Goal: Communication & Community: Answer question/provide support

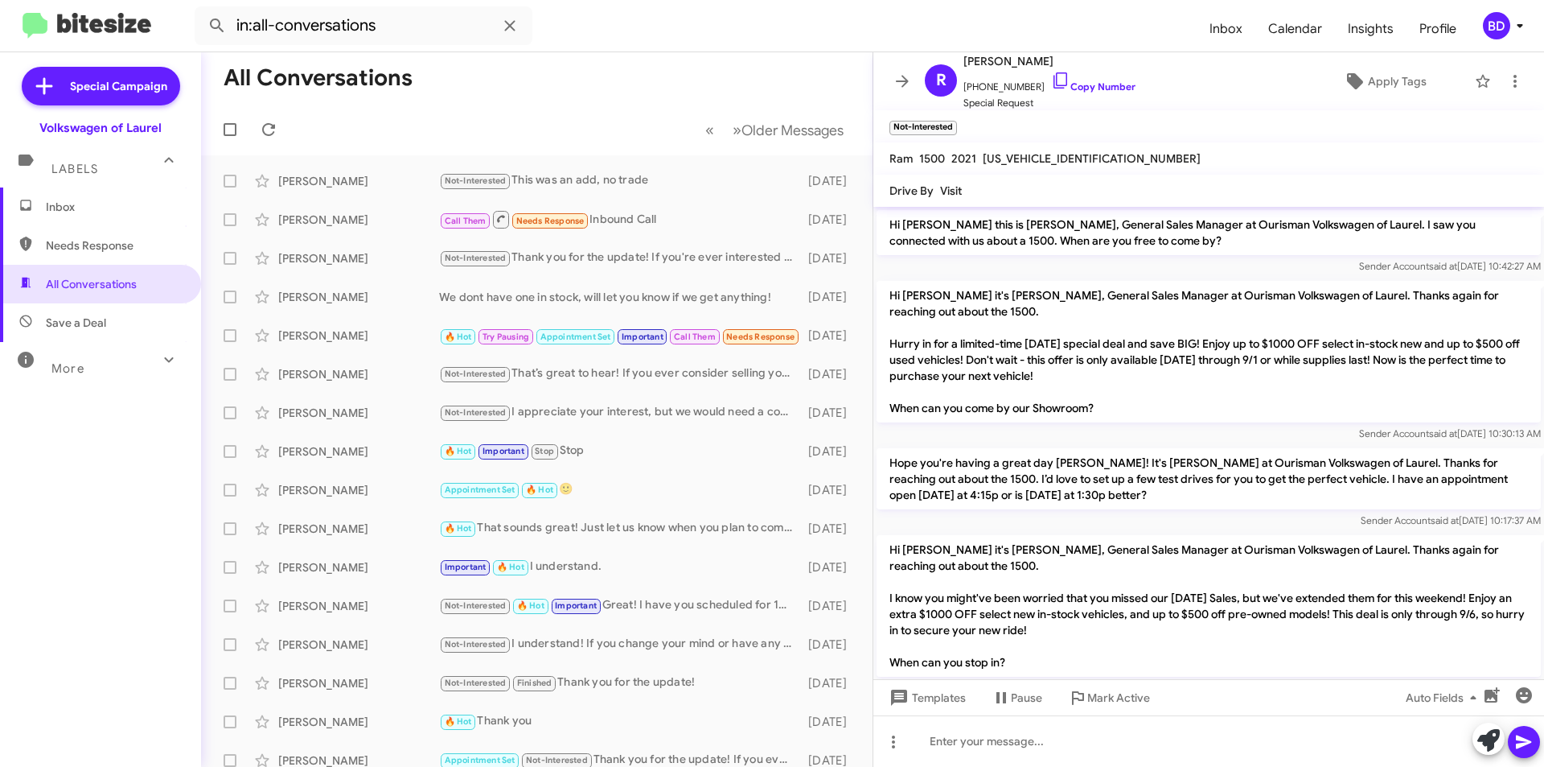
scroll to position [1059, 0]
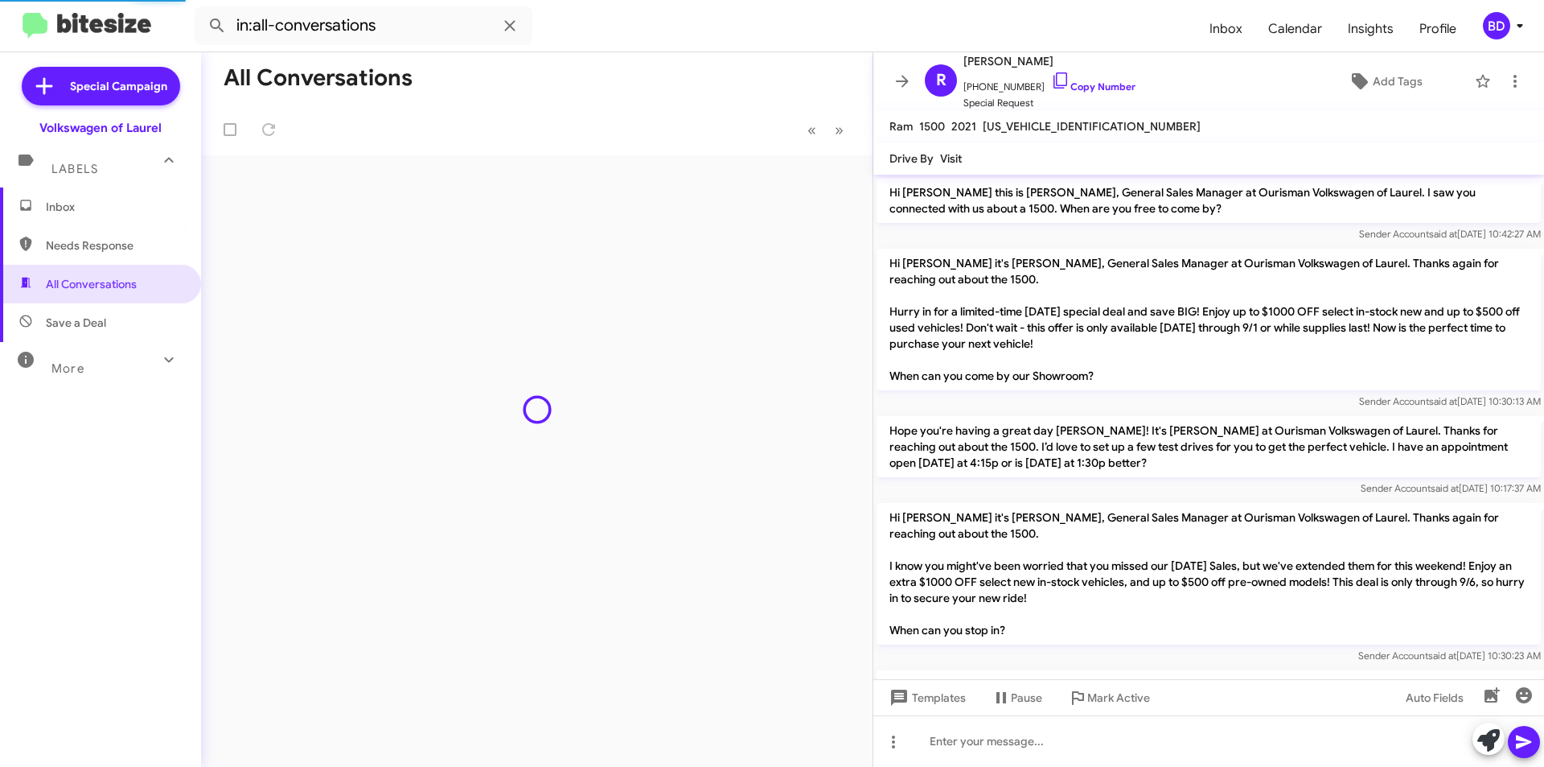
scroll to position [1059, 0]
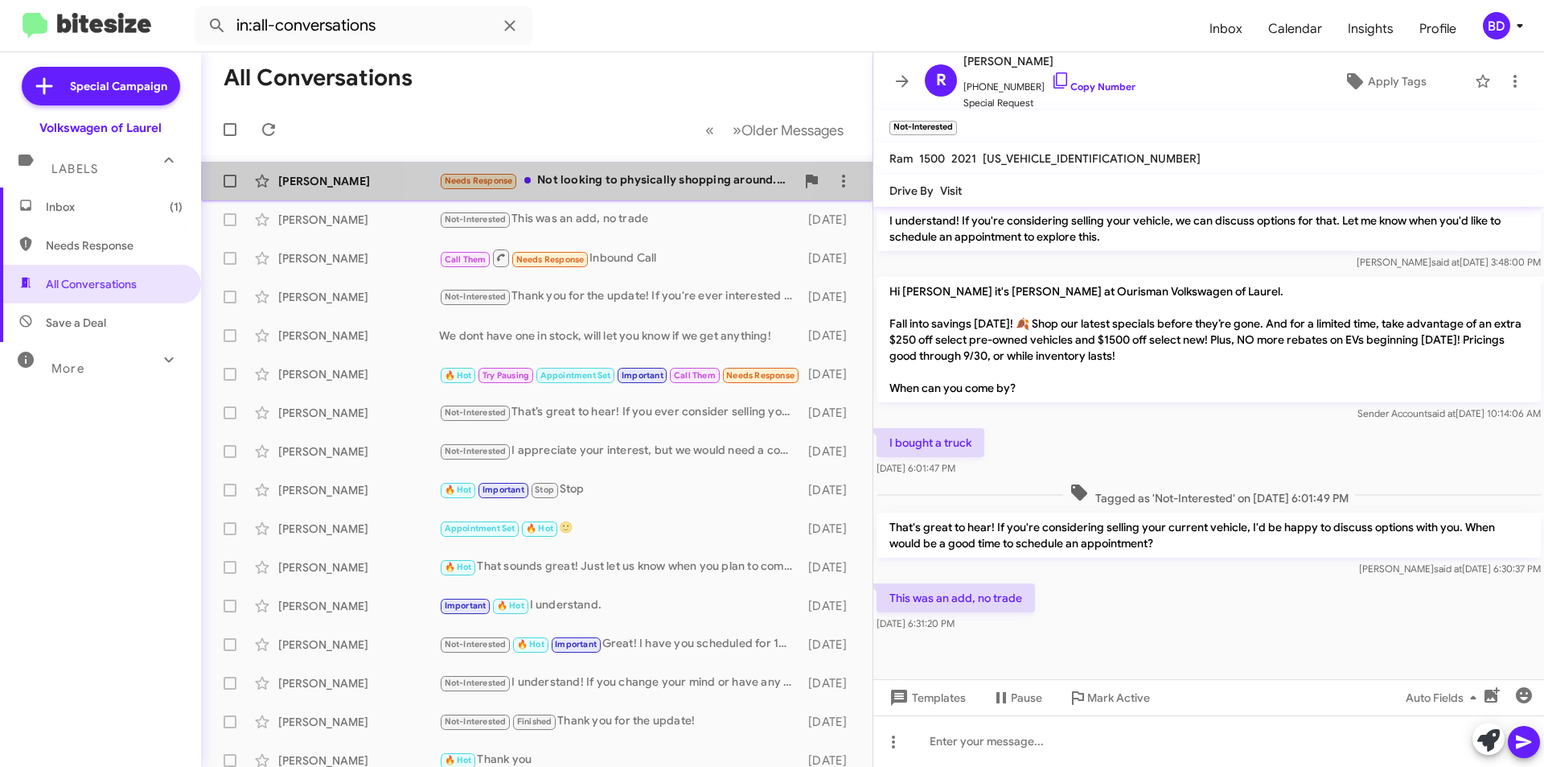
click at [590, 176] on div "Needs Response Not looking to physically shopping around. Just looking to get a…" at bounding box center [617, 180] width 356 height 19
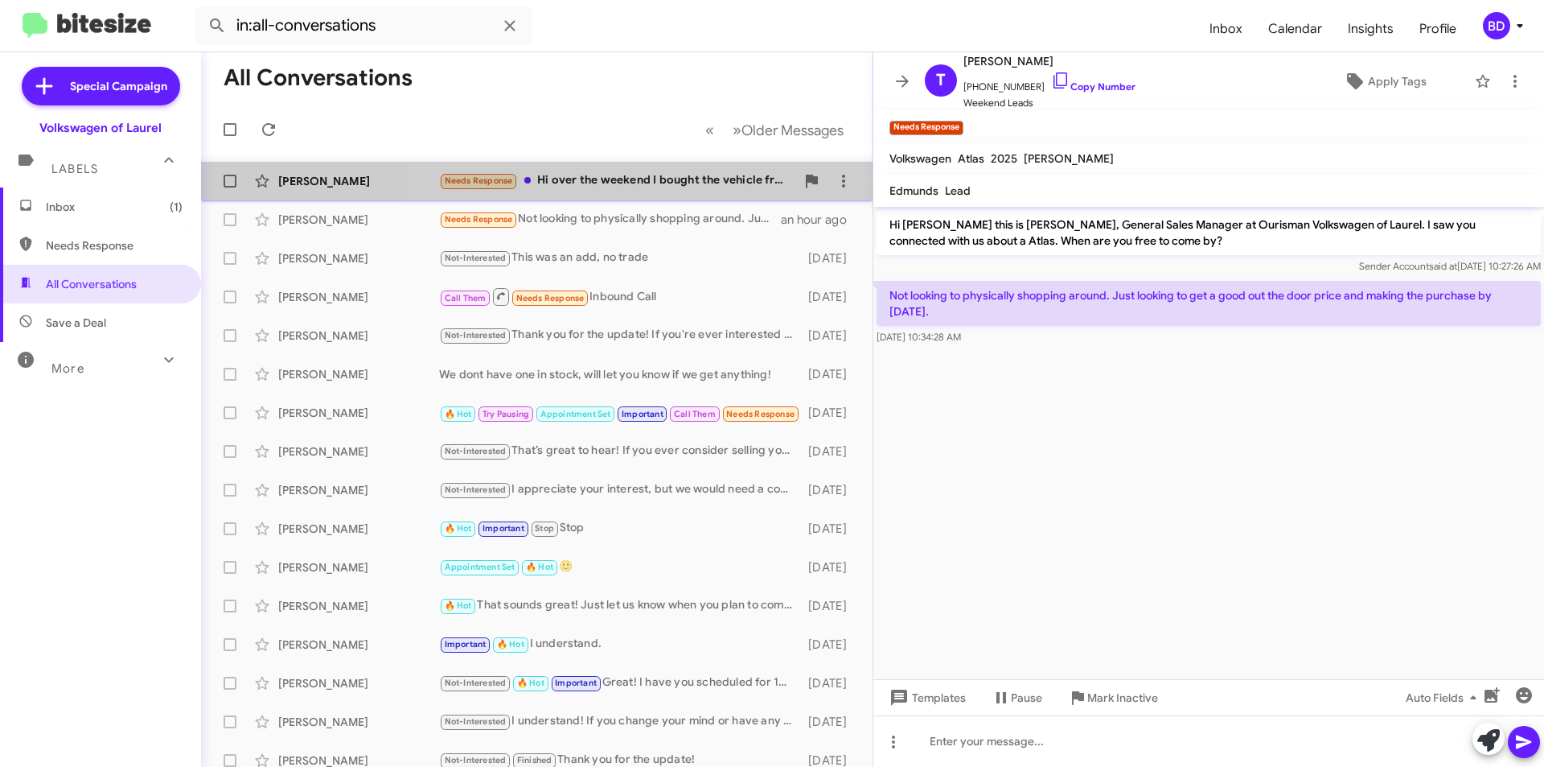
click at [686, 179] on div "Needs Response Hi over the weekend I bought the vehicle from different dealer s…" at bounding box center [617, 180] width 356 height 19
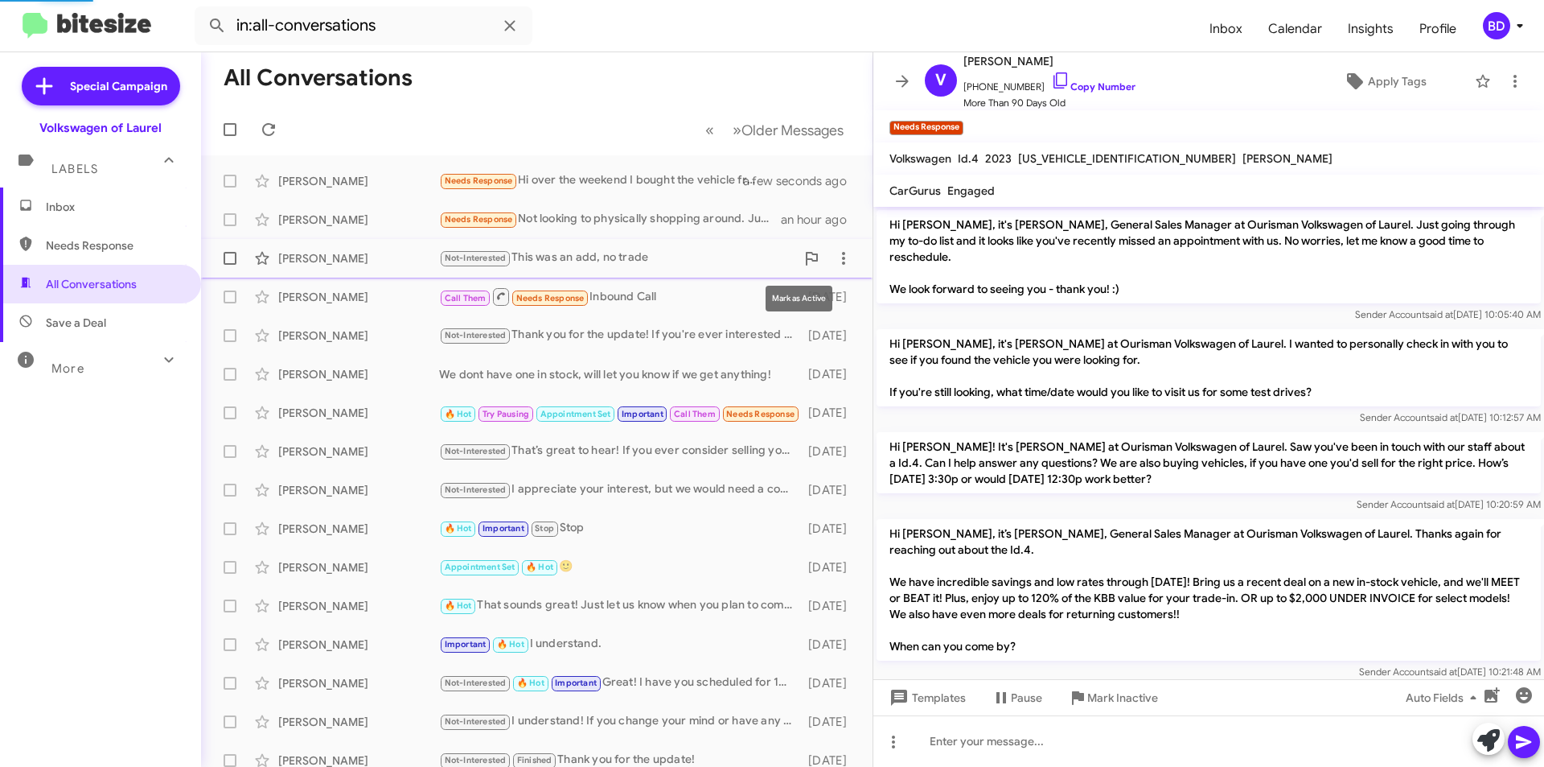
scroll to position [1561, 0]
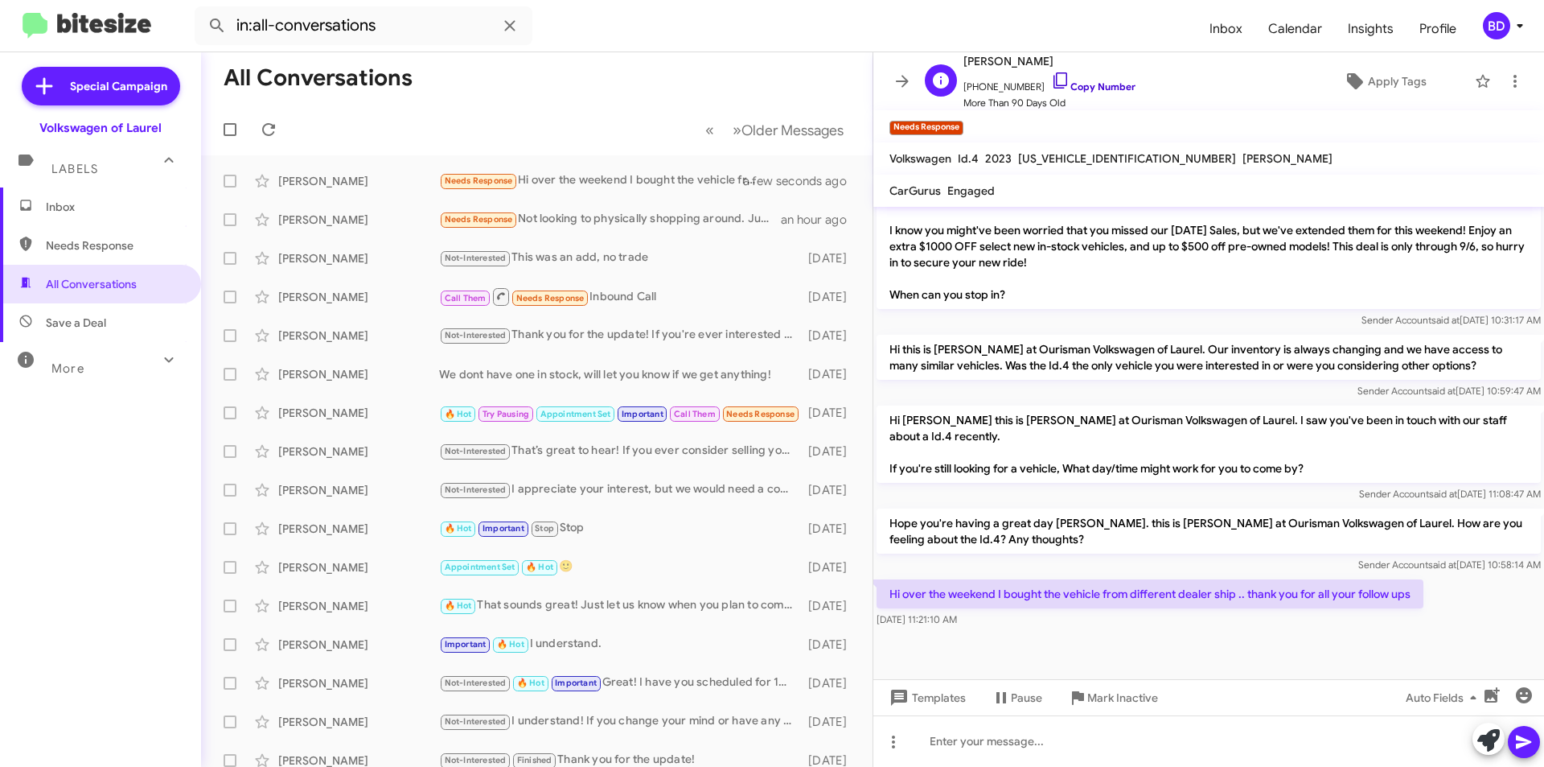
click at [1090, 84] on link "Copy Number" at bounding box center [1093, 86] width 84 height 12
click at [1495, 738] on icon at bounding box center [1489, 740] width 23 height 23
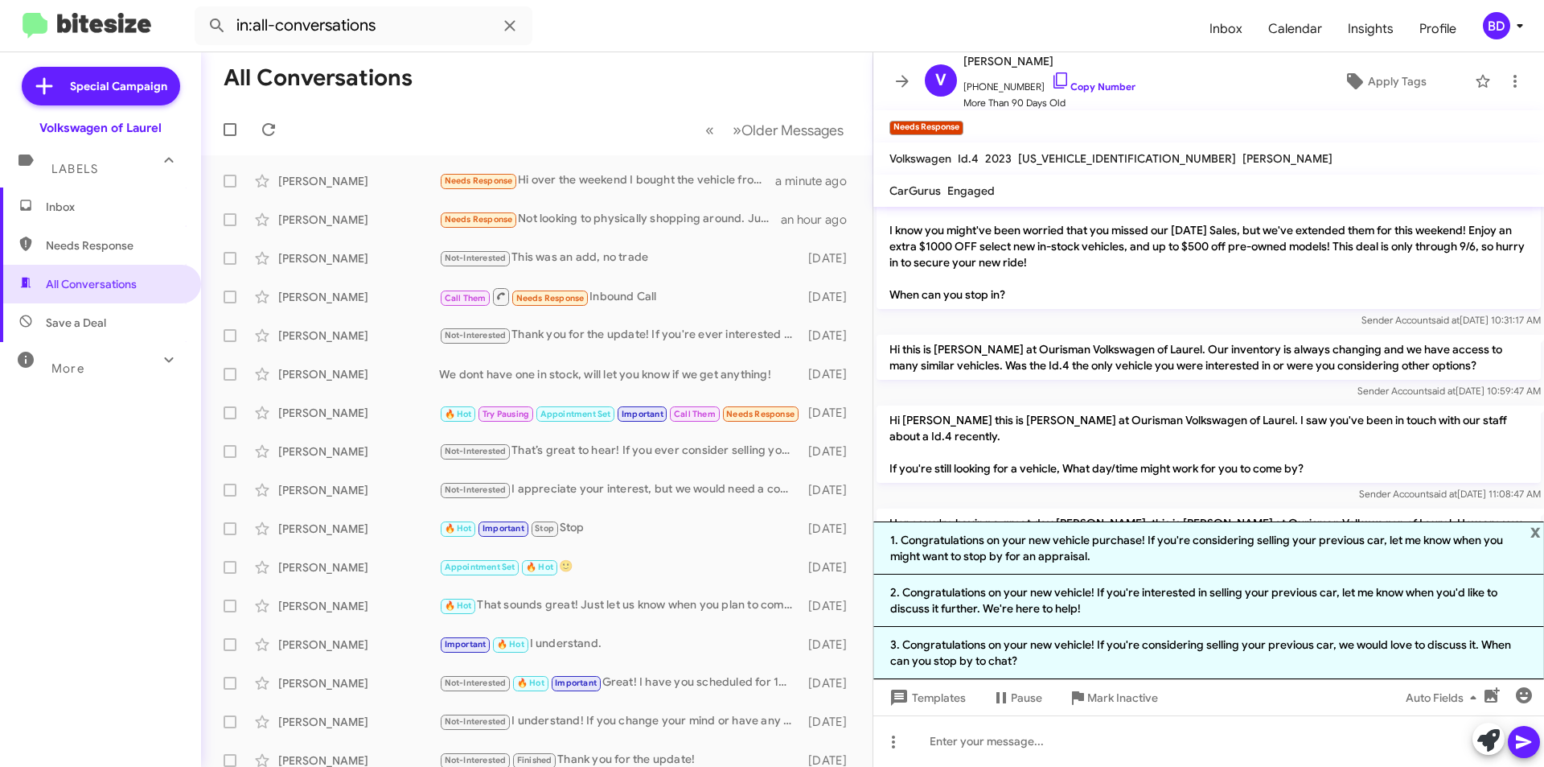
click at [1014, 550] on li "1. Congratulations on your new vehicle purchase! If you're considering selling …" at bounding box center [1209, 547] width 671 height 53
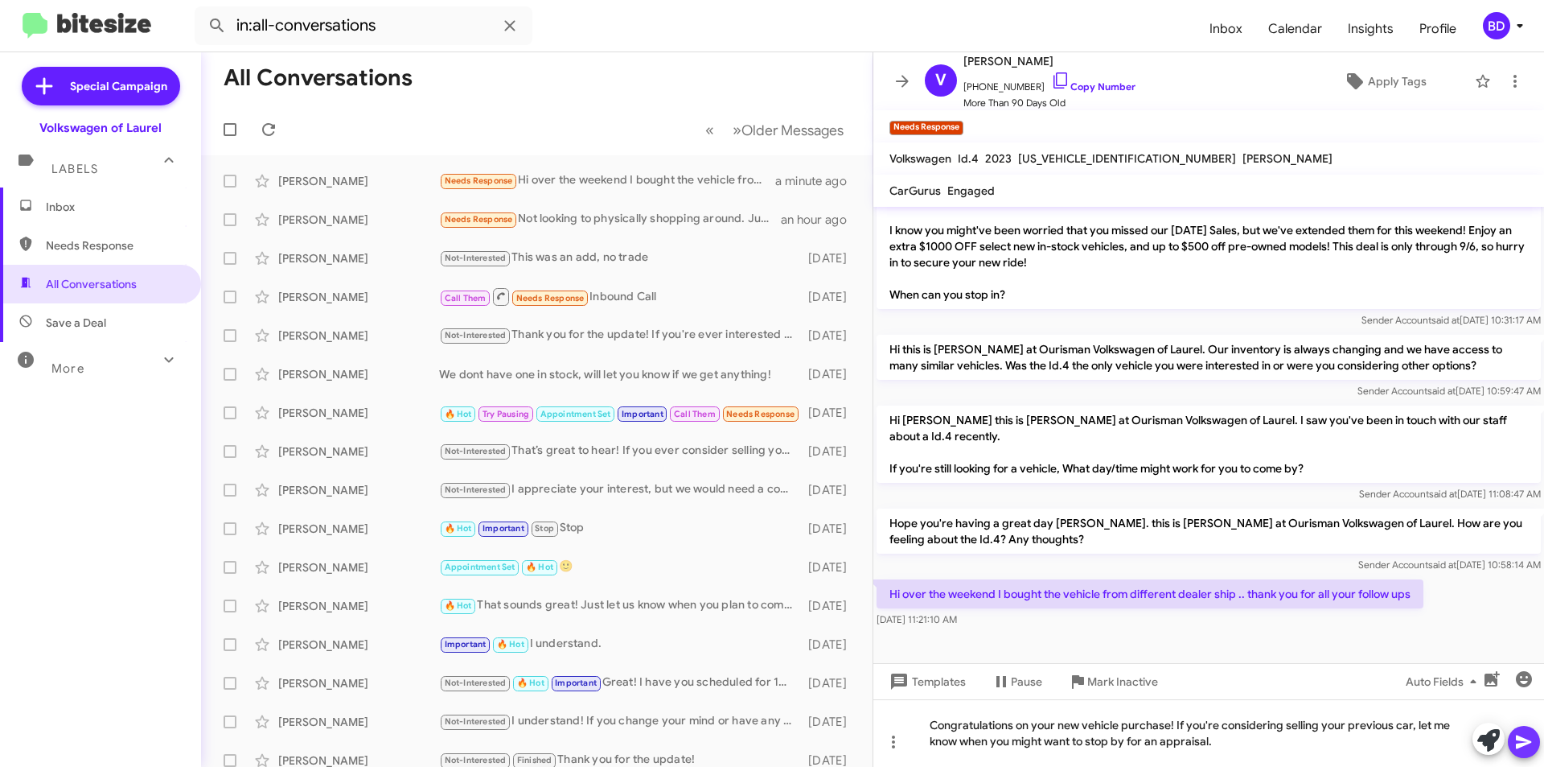
click at [1519, 736] on icon at bounding box center [1523, 742] width 15 height 14
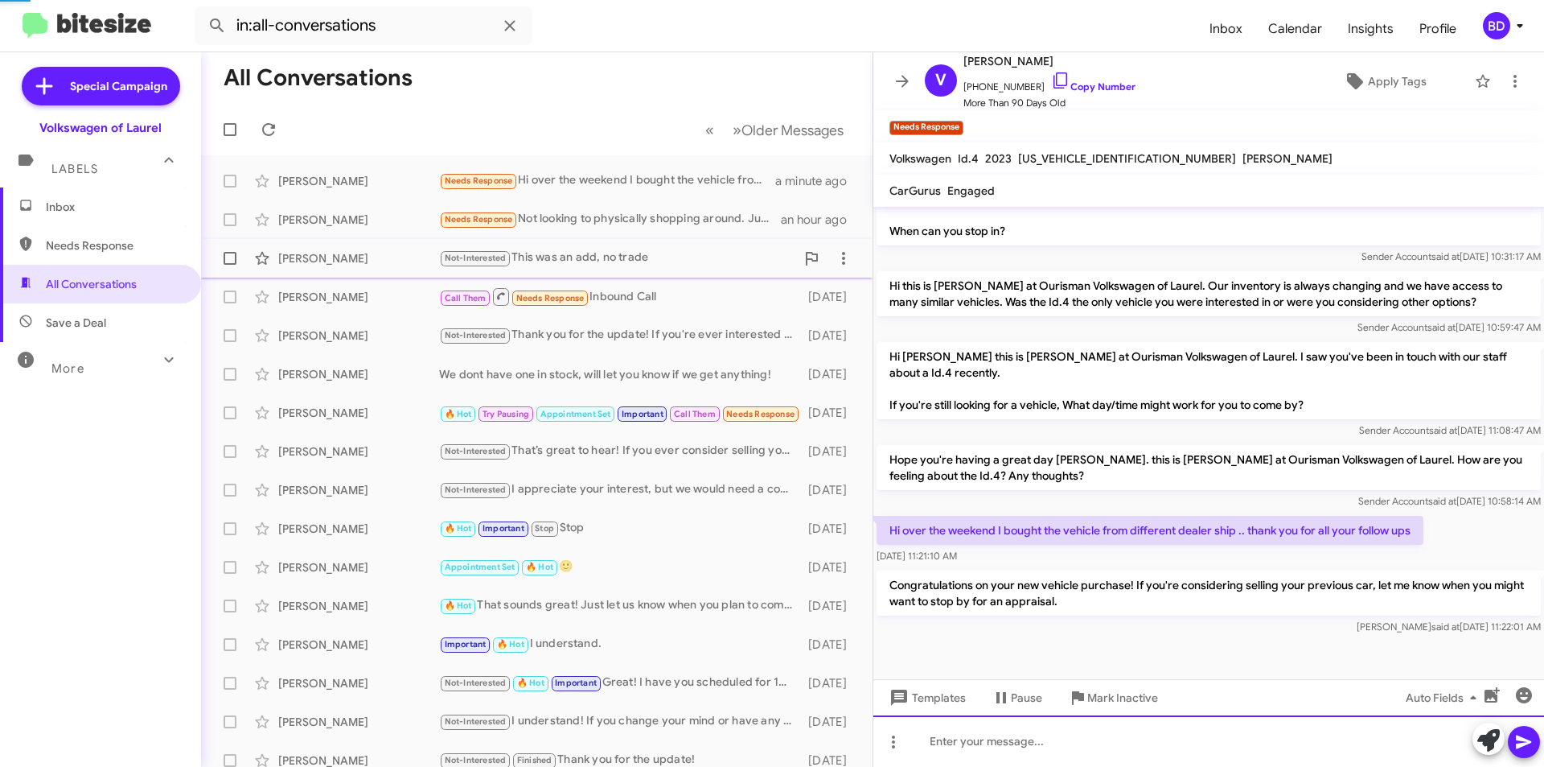
scroll to position [1636, 0]
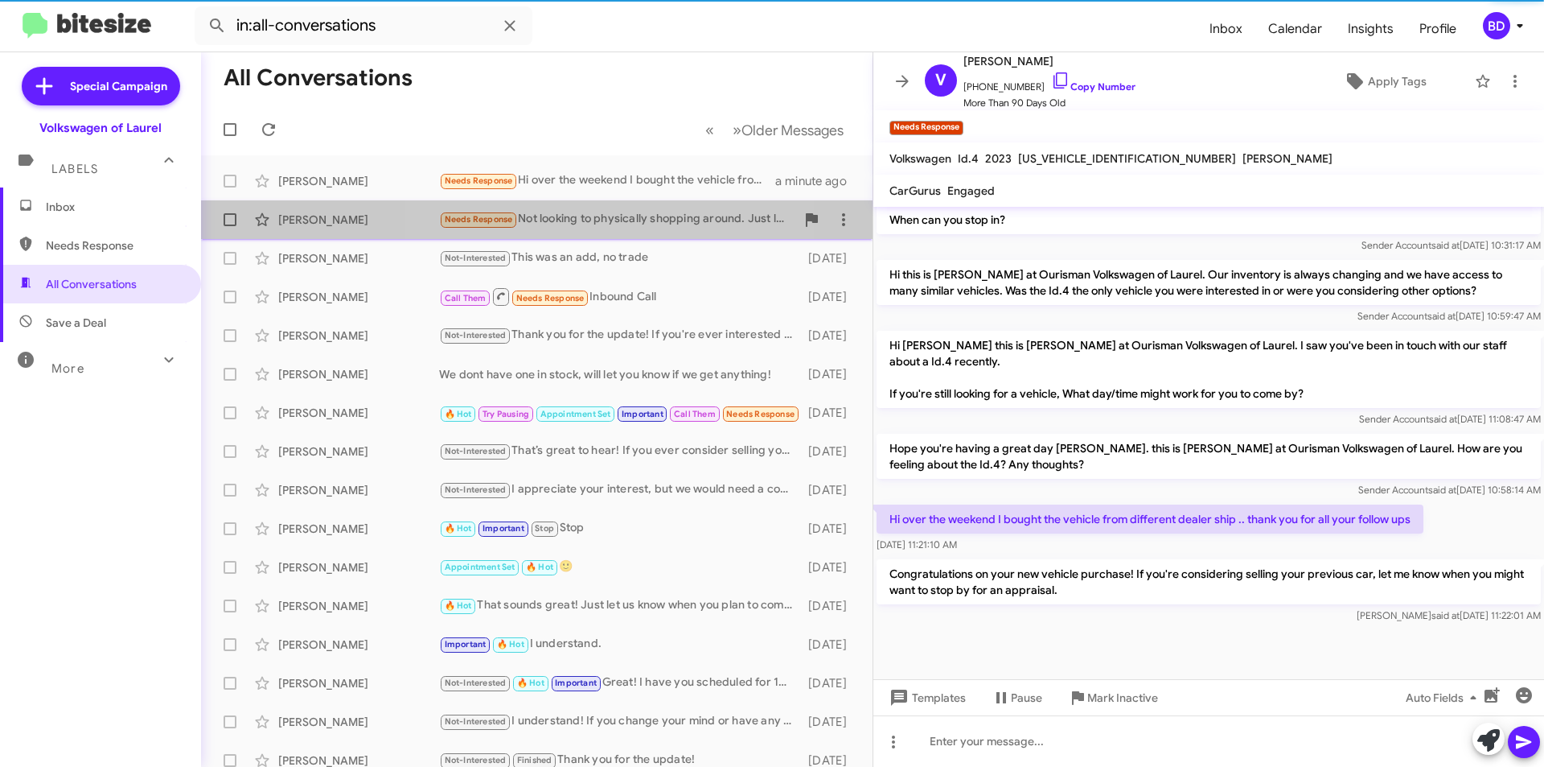
click at [580, 222] on div "Needs Response Not looking to physically shopping around. Just looking to get a…" at bounding box center [617, 219] width 356 height 19
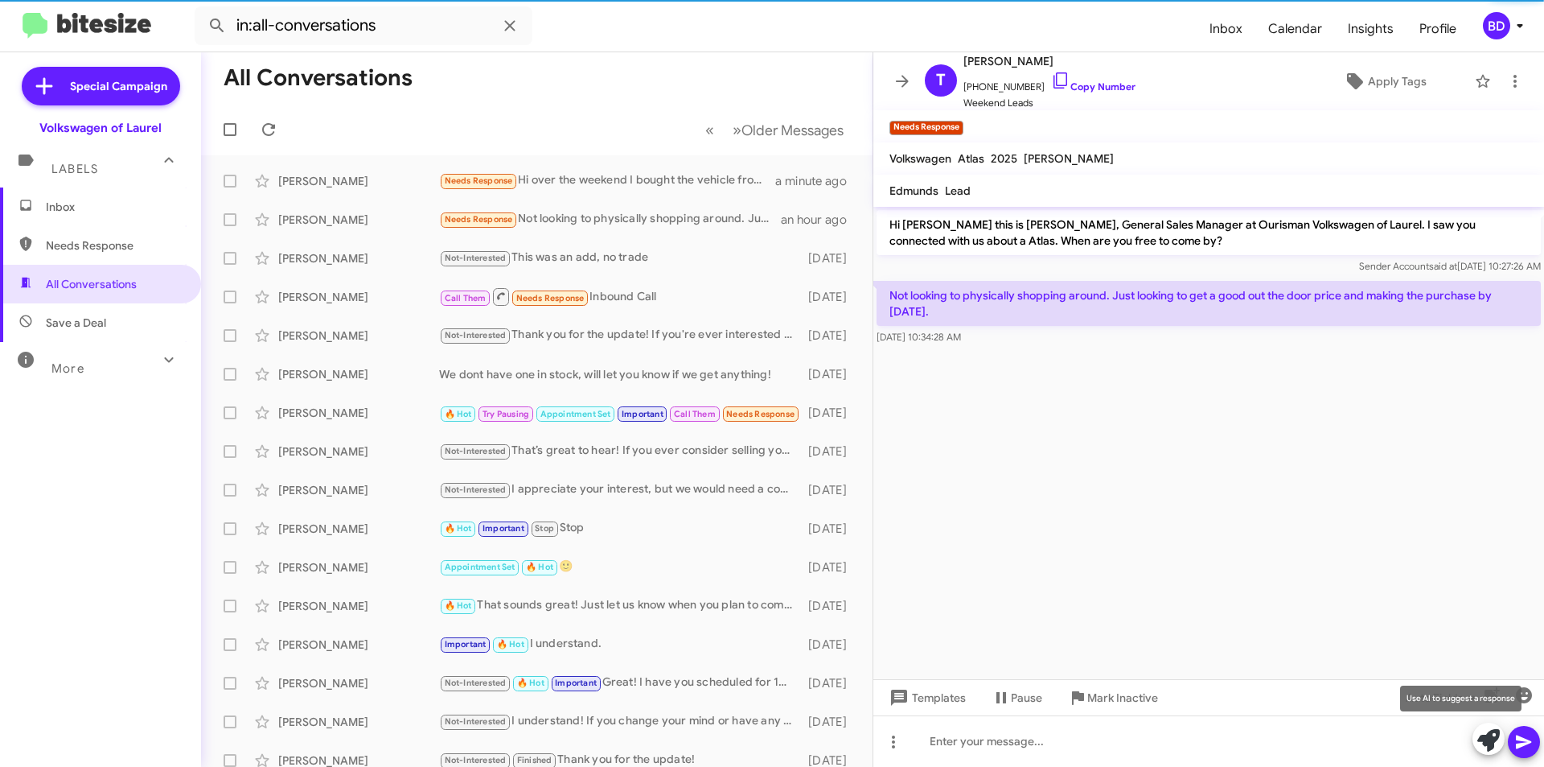
click at [1494, 735] on icon at bounding box center [1489, 740] width 23 height 23
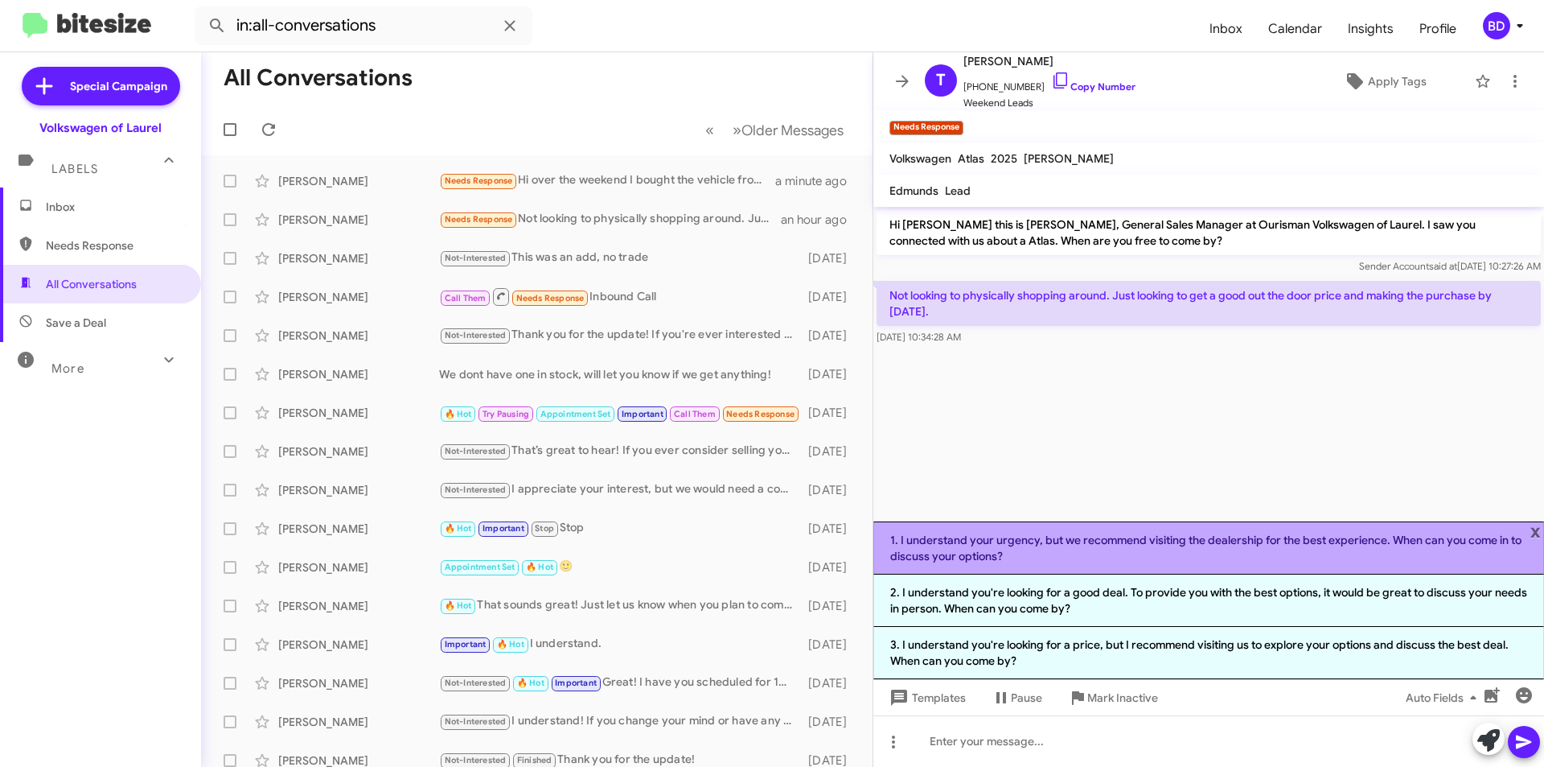
click at [1130, 552] on li "1. I understand your urgency, but we recommend visiting the dealership for the …" at bounding box center [1209, 547] width 671 height 53
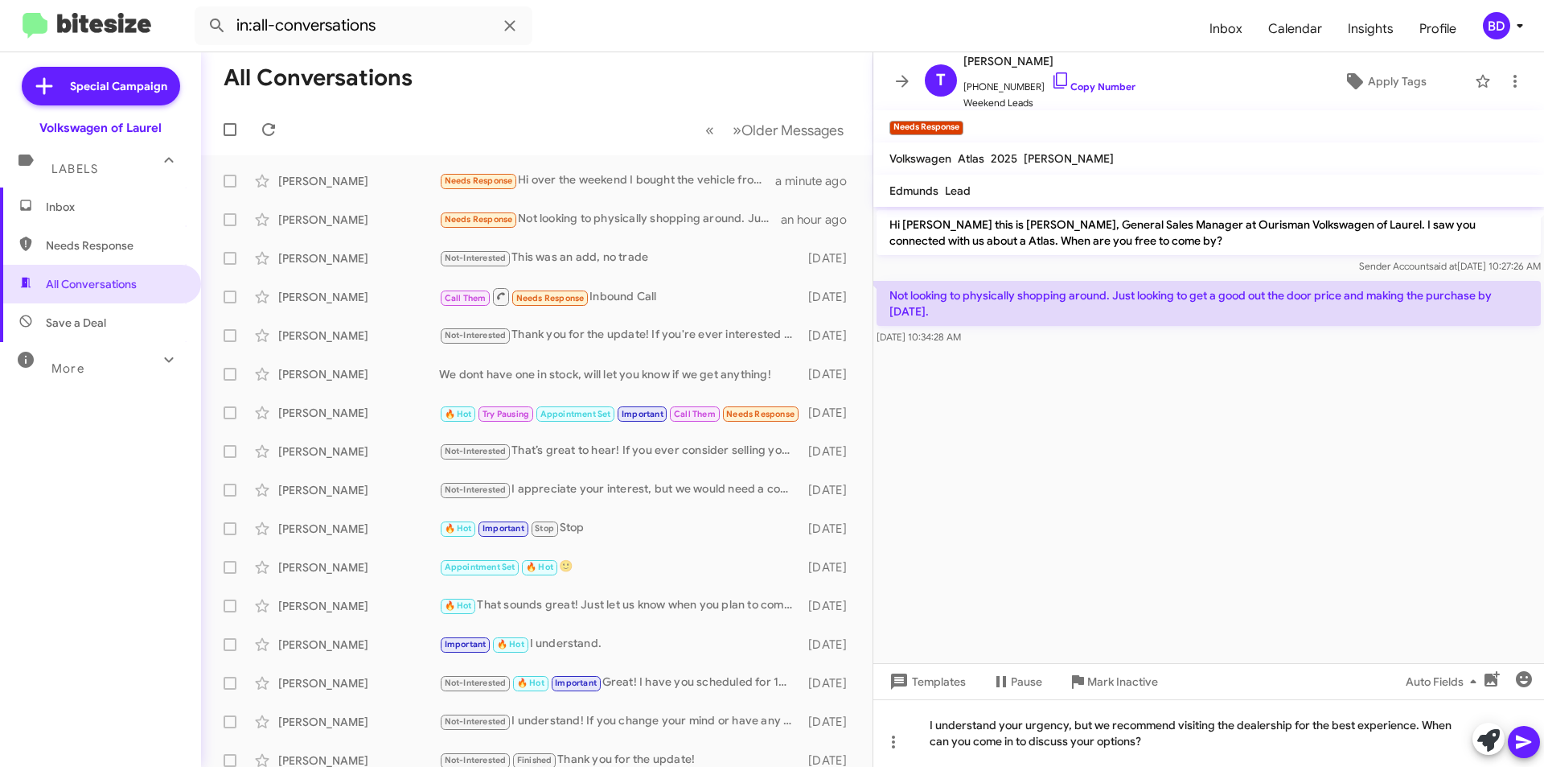
click at [1516, 739] on icon at bounding box center [1524, 741] width 19 height 19
